Goal: Task Accomplishment & Management: Use online tool/utility

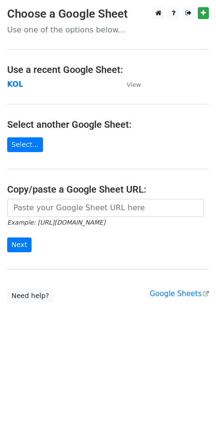
click at [19, 80] on strong "KOL" at bounding box center [15, 84] width 16 height 9
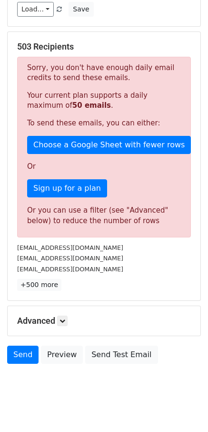
scroll to position [125, 0]
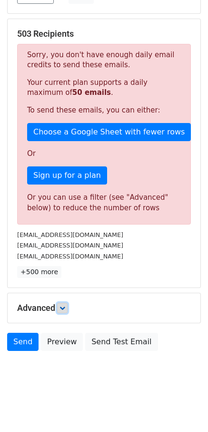
click at [62, 307] on icon at bounding box center [63, 308] width 6 height 6
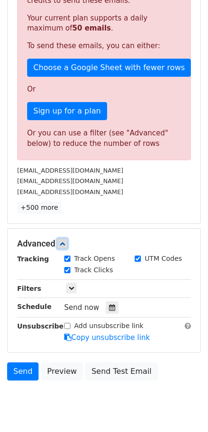
scroll to position [196, 0]
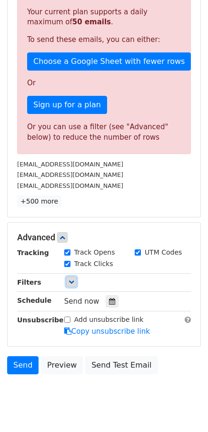
click at [73, 286] on link at bounding box center [71, 282] width 10 height 10
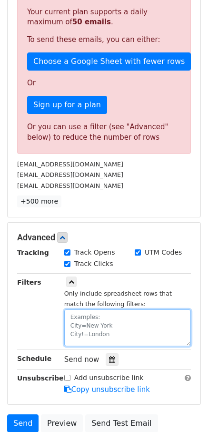
click at [82, 316] on textarea at bounding box center [127, 327] width 127 height 37
paste textarea "Date"
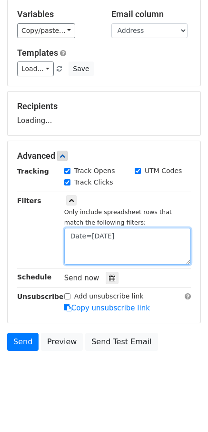
type textarea "Date=[DATE]"
